Goal: Information Seeking & Learning: Learn about a topic

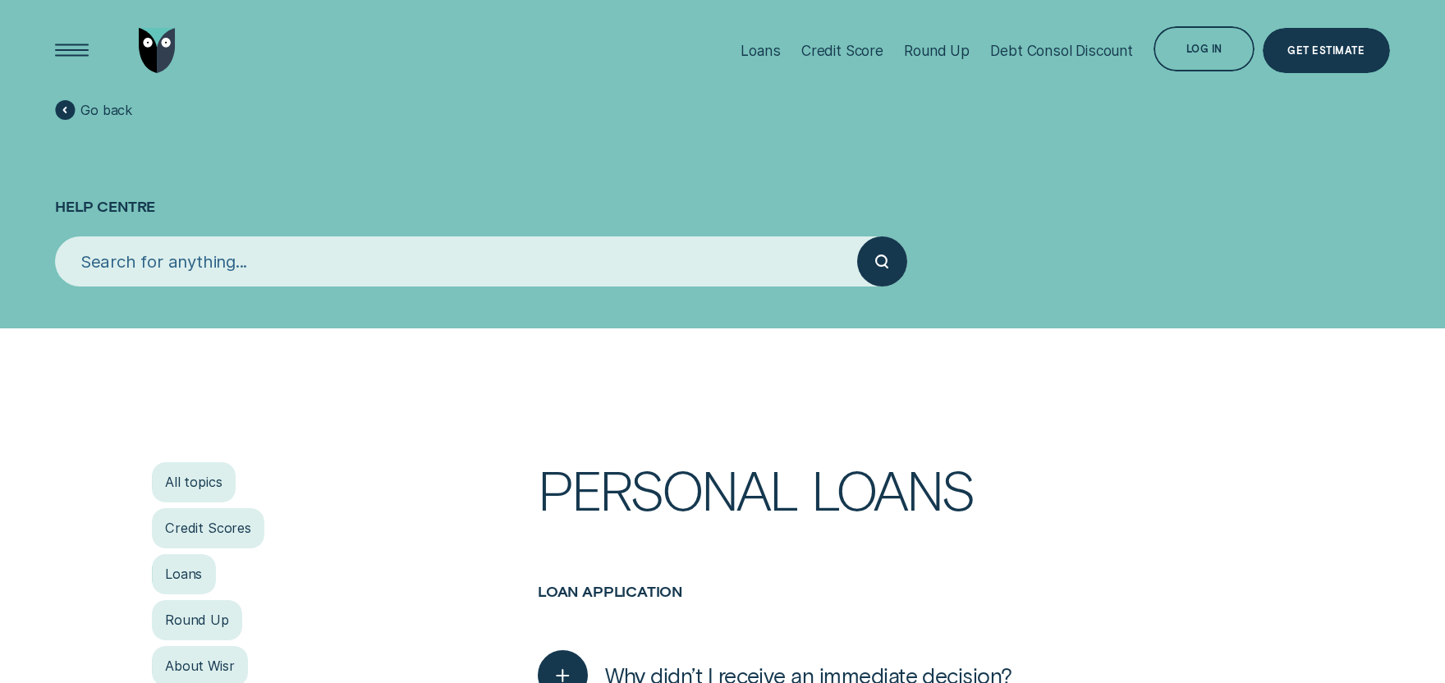
click at [253, 267] on input "search" at bounding box center [456, 261] width 802 height 50
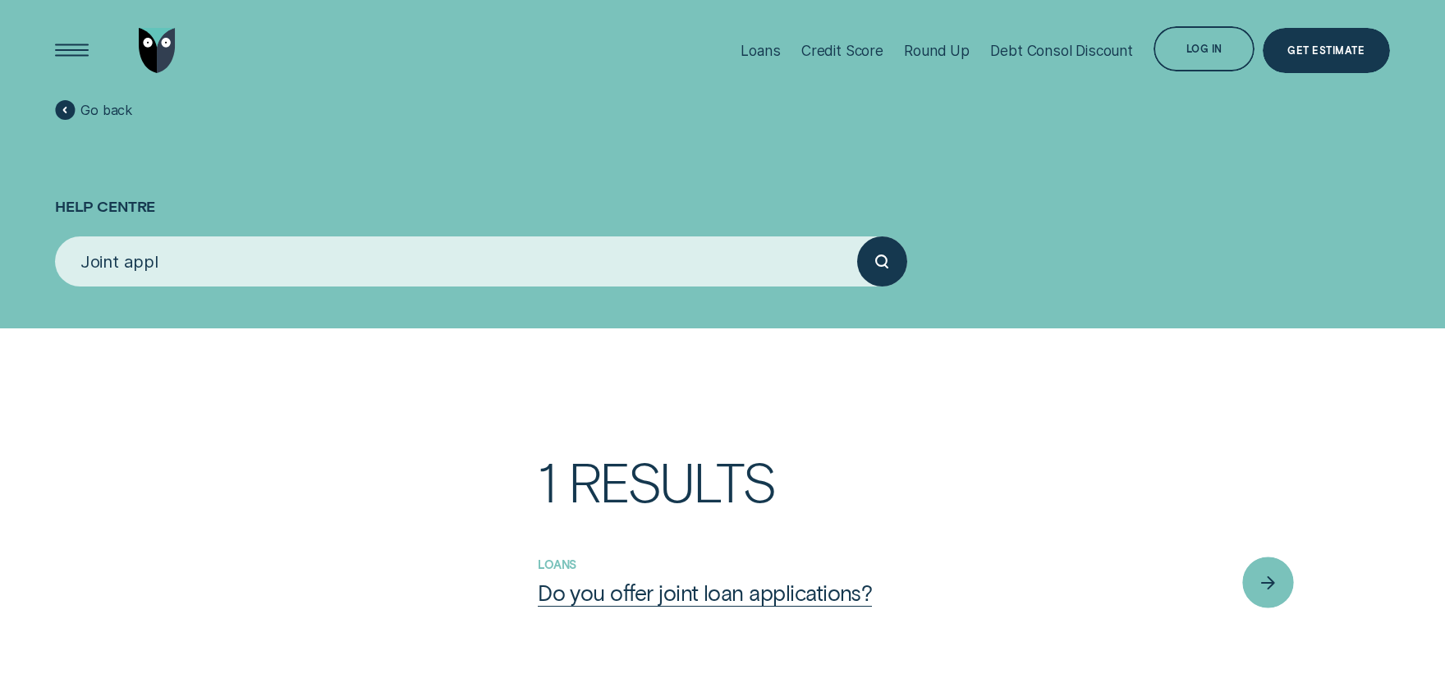
type input "Joint appl"
click at [644, 601] on div "Do you offer joint loan applications?" at bounding box center [705, 592] width 334 height 27
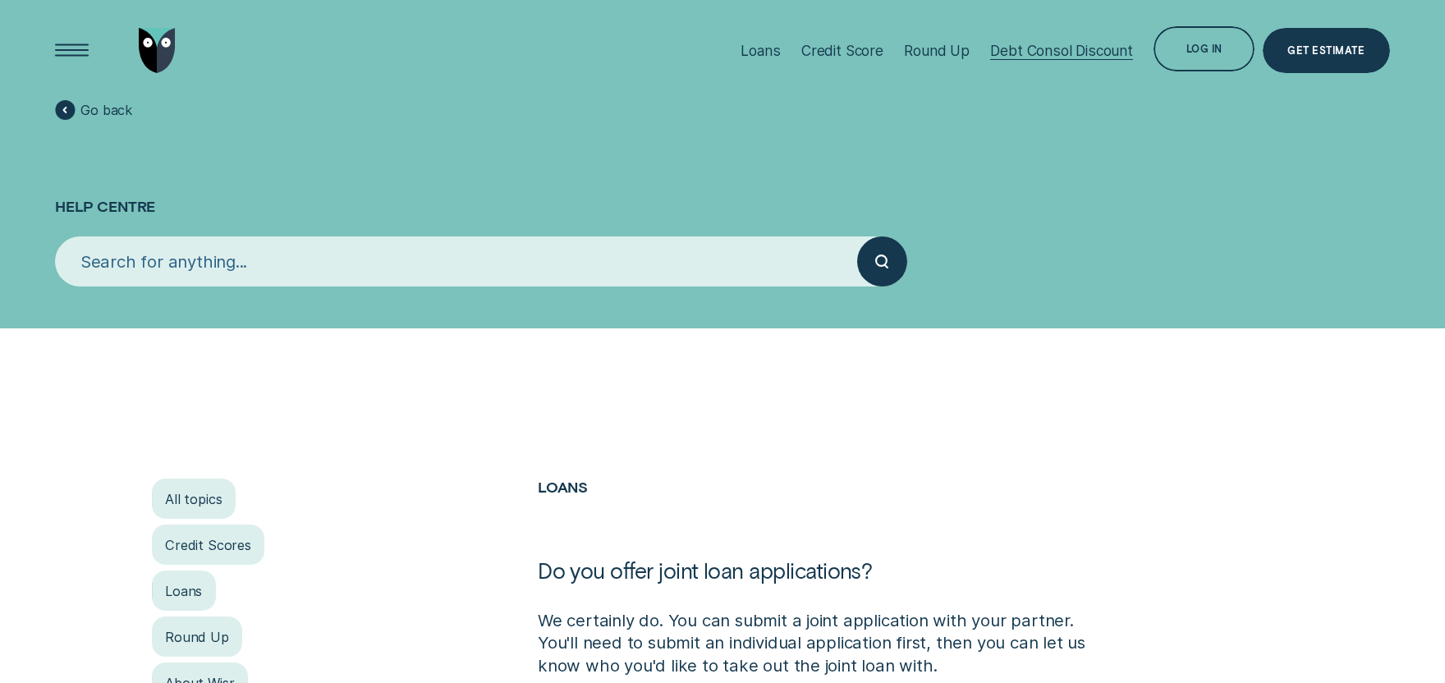
click at [1058, 49] on div "Debt Consol Discount" at bounding box center [1061, 50] width 143 height 17
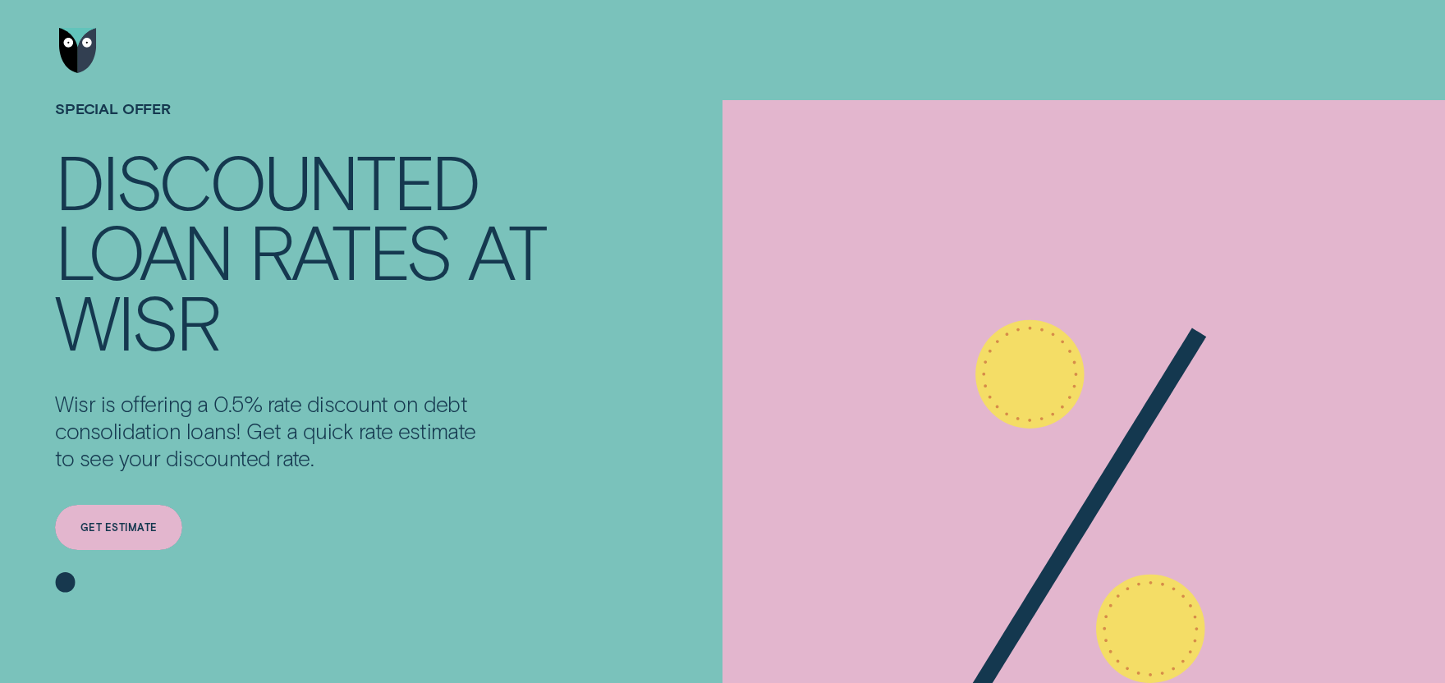
click at [131, 529] on div "Get estimate" at bounding box center [118, 527] width 77 height 9
